Goal: Information Seeking & Learning: Learn about a topic

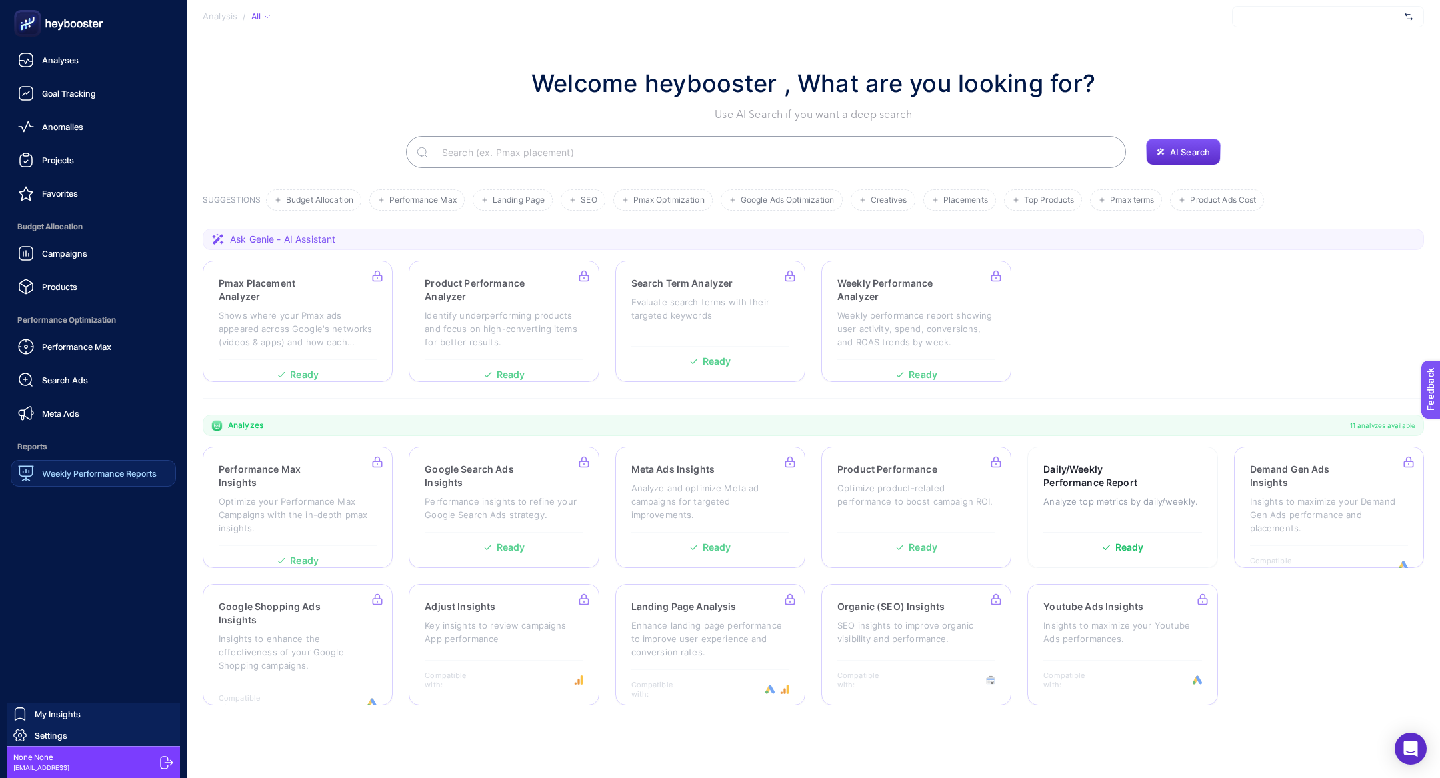
click at [55, 472] on span "Weekly Performance Reports" at bounding box center [99, 473] width 115 height 11
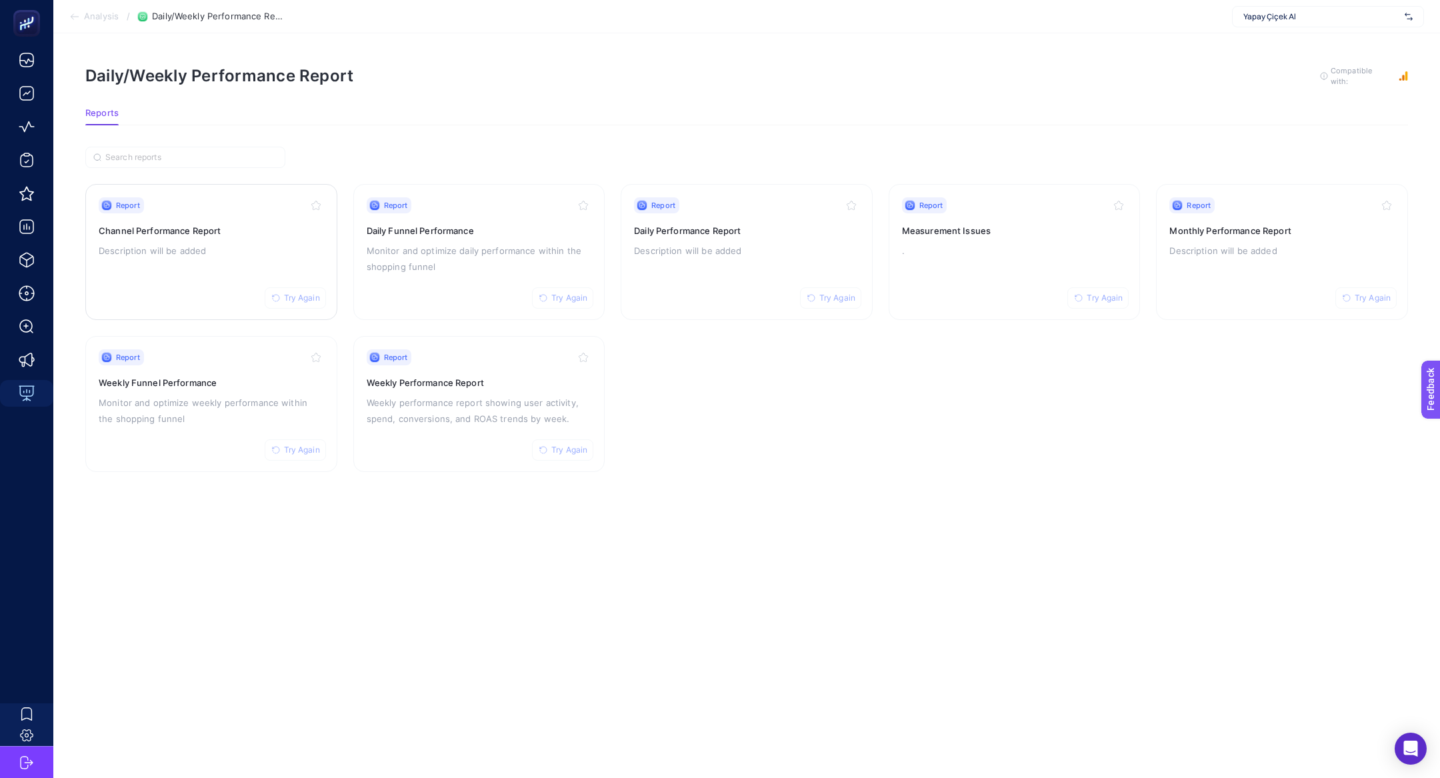
click at [202, 233] on h3 "Channel Performance Report" at bounding box center [211, 230] width 225 height 13
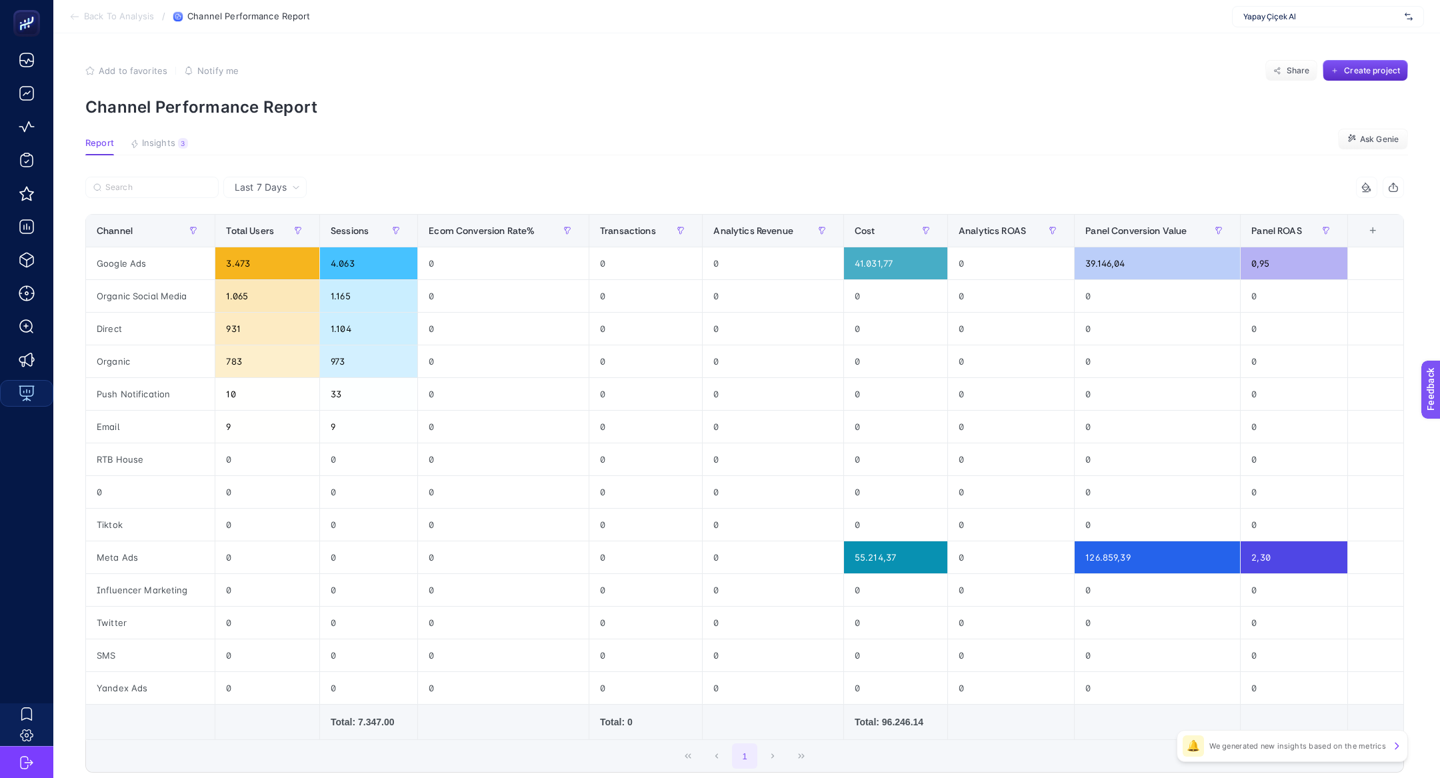
click at [1330, 26] on div "Yapay Çiçek Al" at bounding box center [1328, 16] width 192 height 21
type input "he-q"
click at [1327, 36] on div "[DOMAIN_NAME]" at bounding box center [1327, 43] width 191 height 21
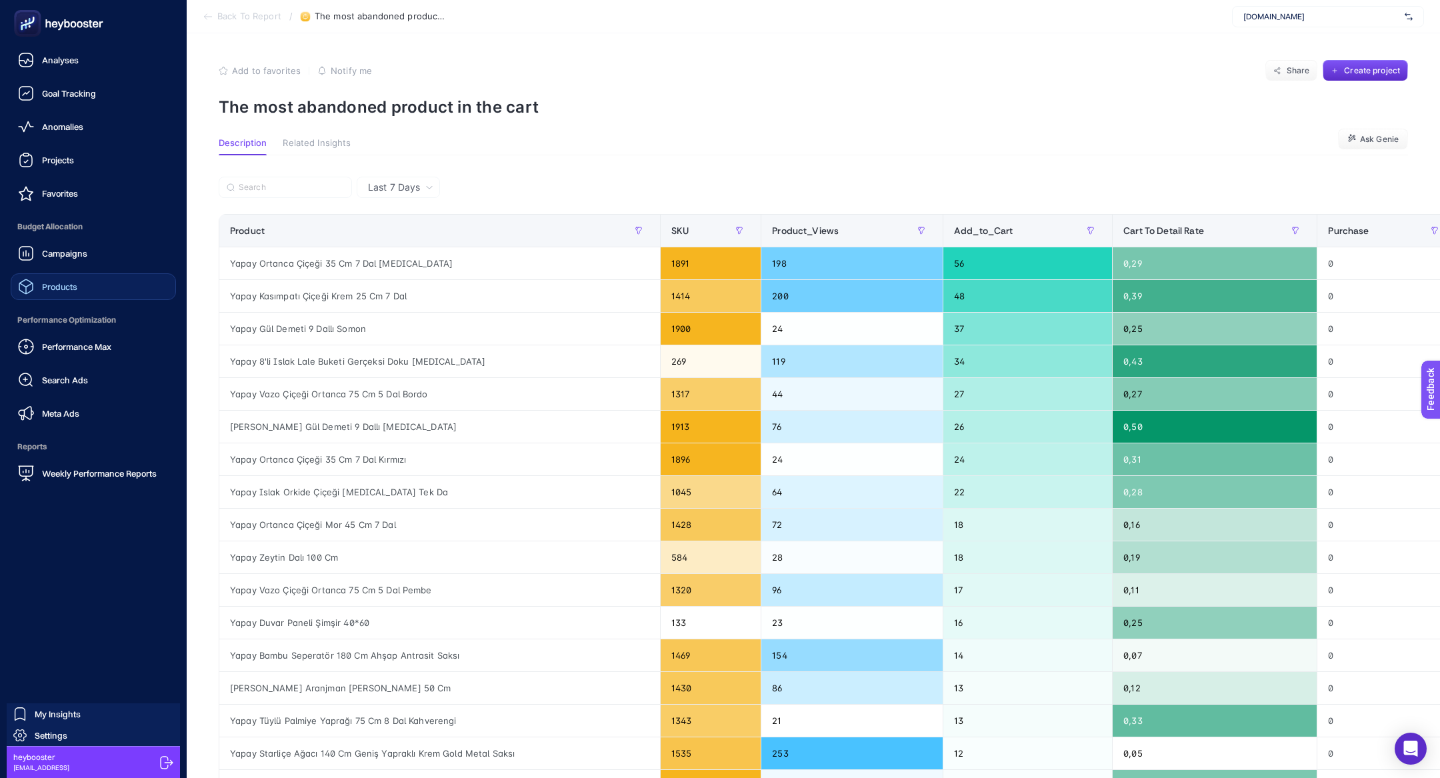
click at [83, 275] on link "Products" at bounding box center [93, 286] width 165 height 27
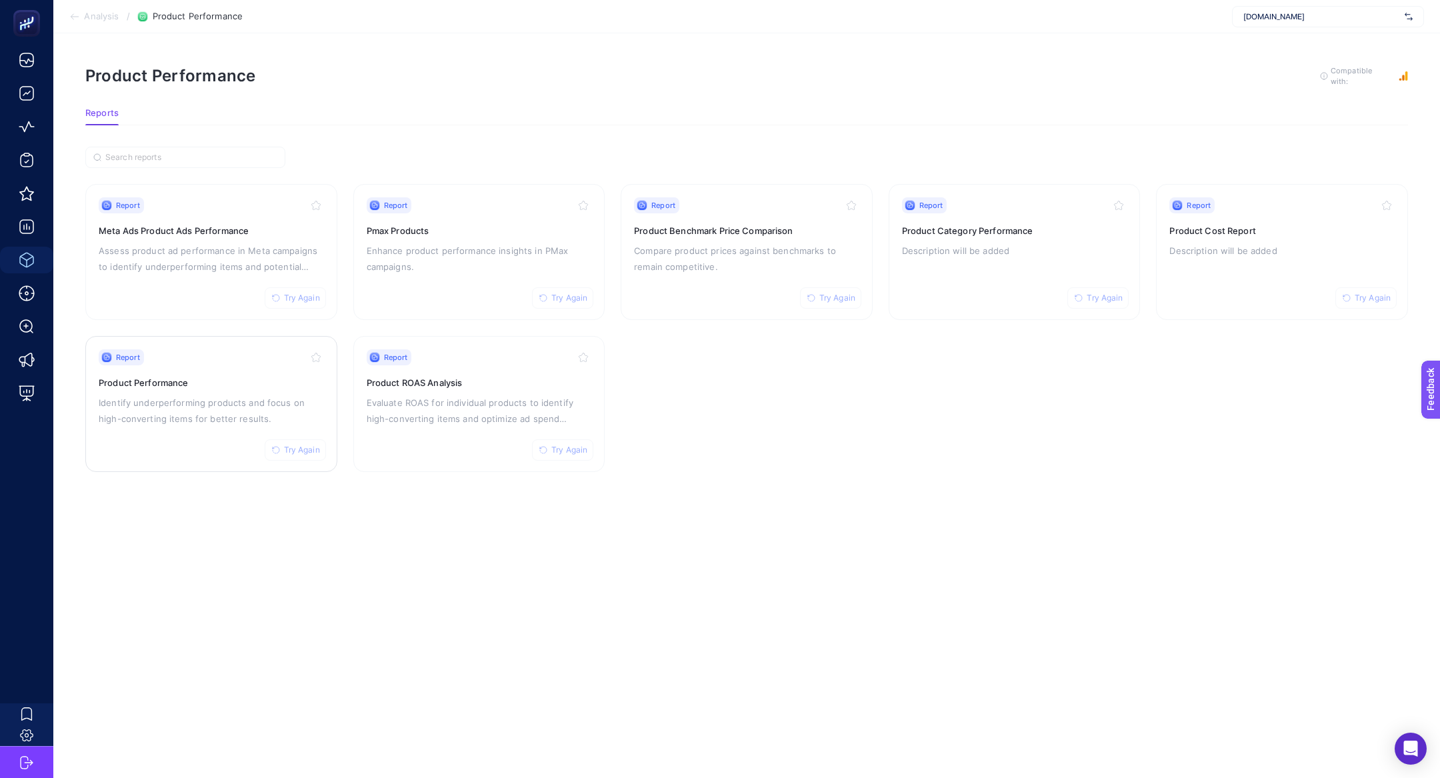
click at [260, 390] on div "Report Try Again Product Performance Identify underperforming products and focu…" at bounding box center [211, 403] width 225 height 109
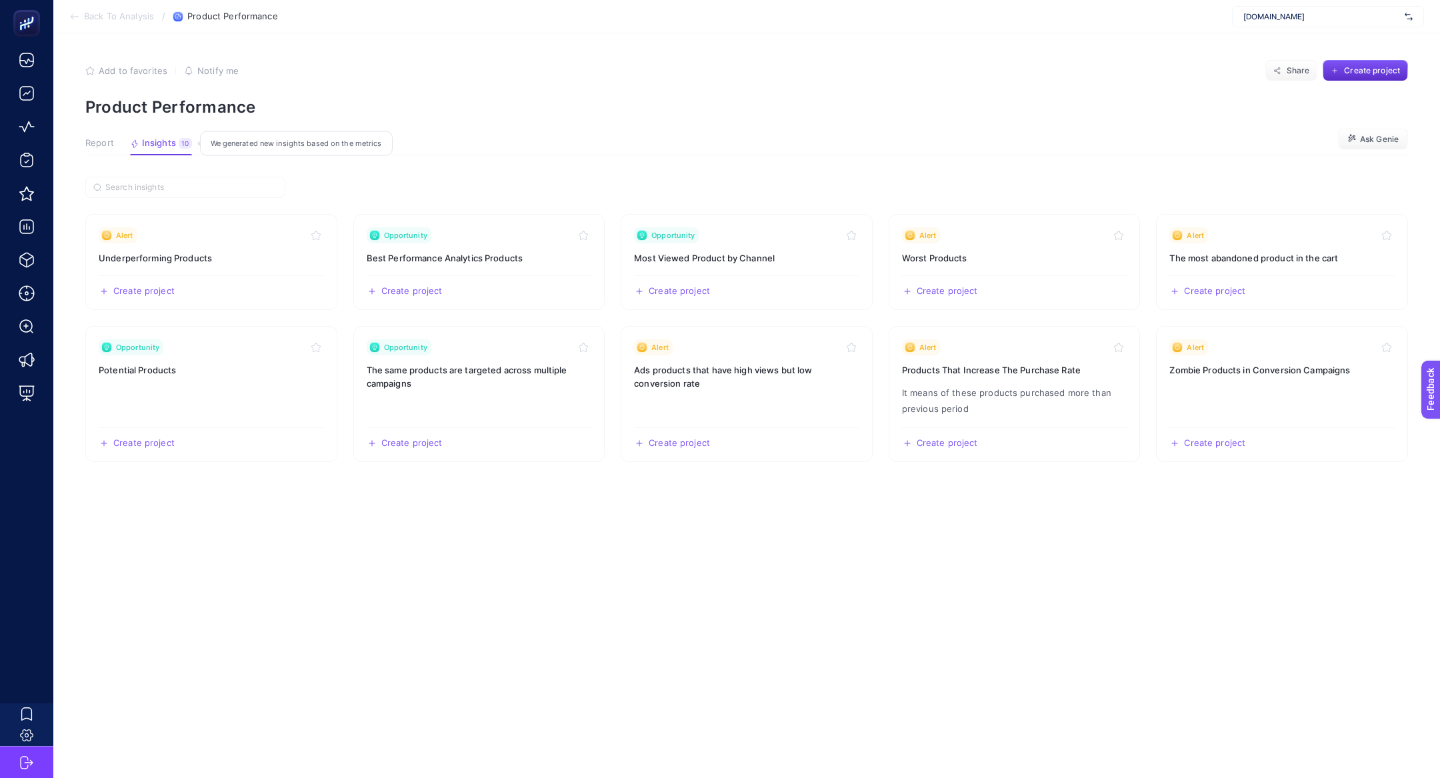
click at [143, 149] on button "Insights 10 We generated new insights based on the metrics" at bounding box center [161, 146] width 62 height 17
click at [270, 375] on h3 "Potential Products" at bounding box center [211, 369] width 225 height 13
